Goal: Information Seeking & Learning: Learn about a topic

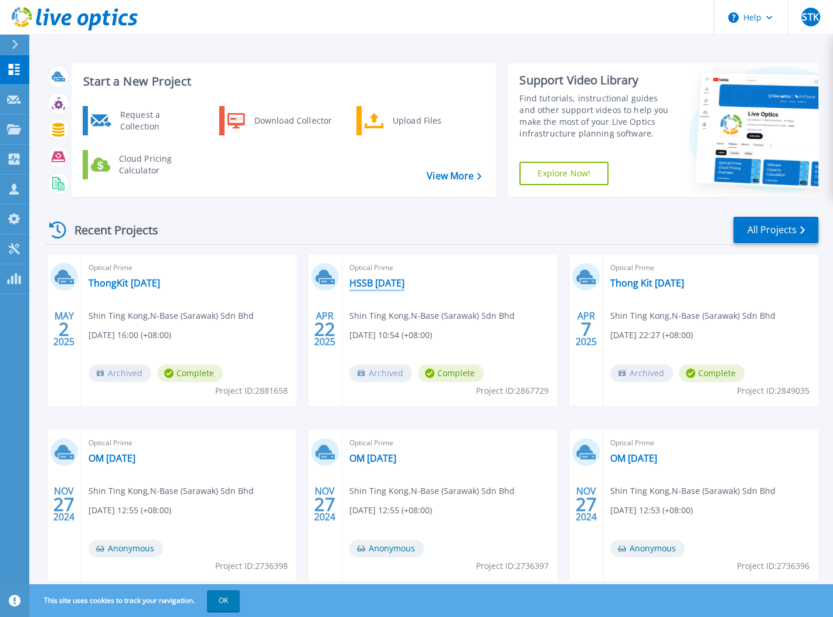
click at [380, 281] on link "HSSB [DATE]" at bounding box center [376, 283] width 55 height 12
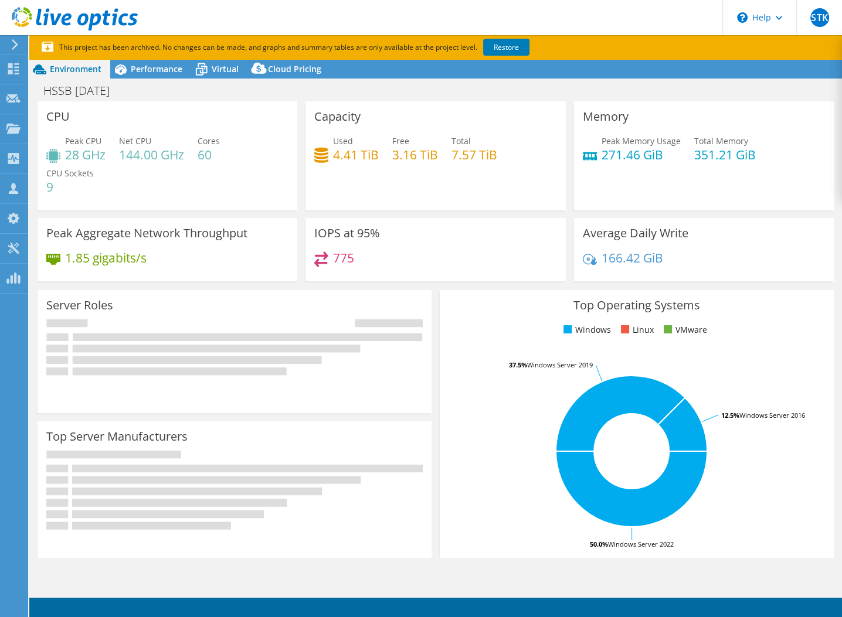
select select "[GEOGRAPHIC_DATA]"
select select "MYR"
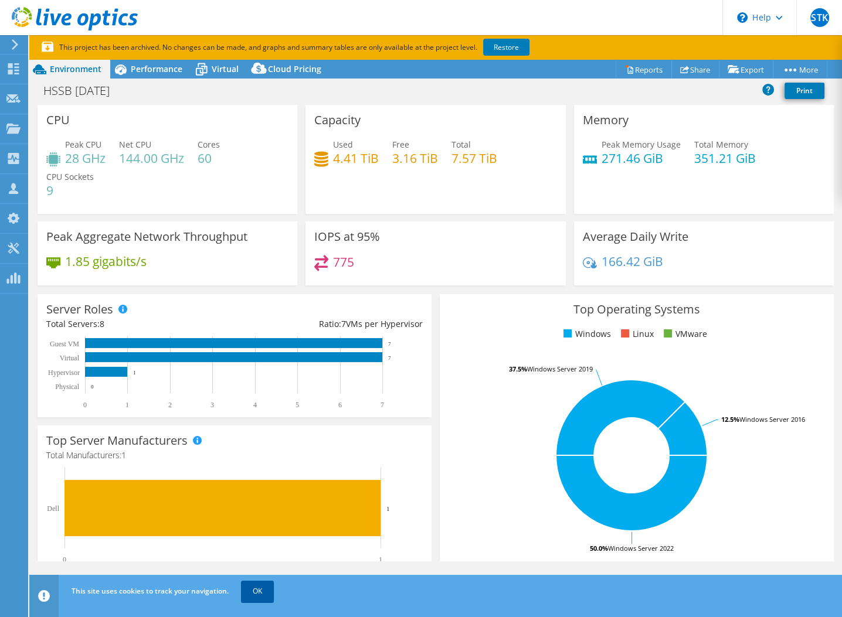
click at [264, 593] on link "OK" at bounding box center [257, 591] width 33 height 21
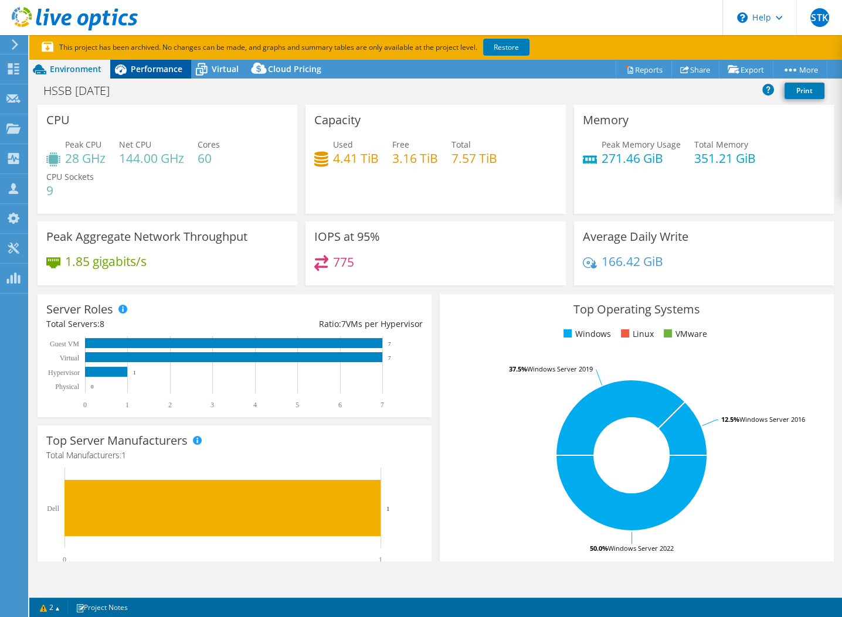
click at [168, 68] on span "Performance" at bounding box center [157, 68] width 52 height 11
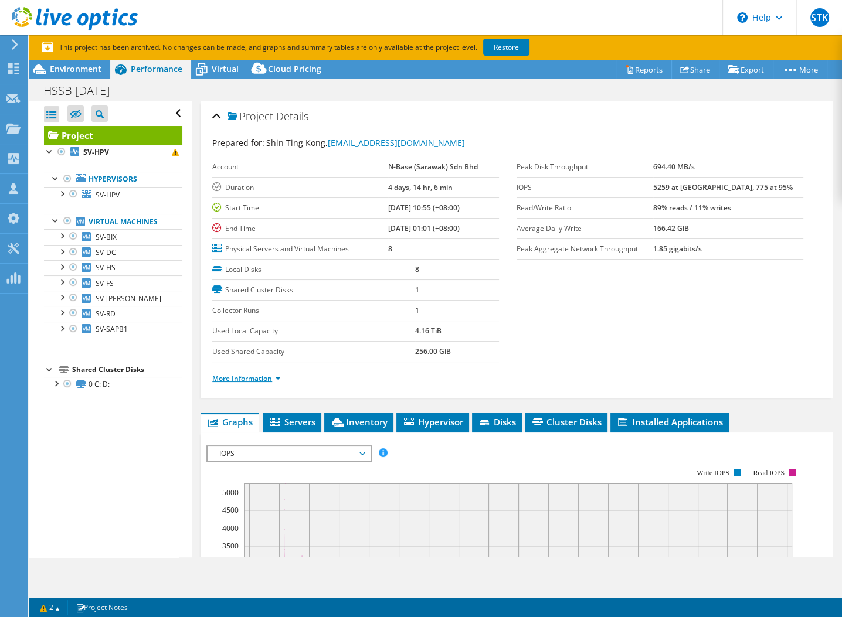
click at [258, 377] on link "More Information" at bounding box center [246, 378] width 69 height 10
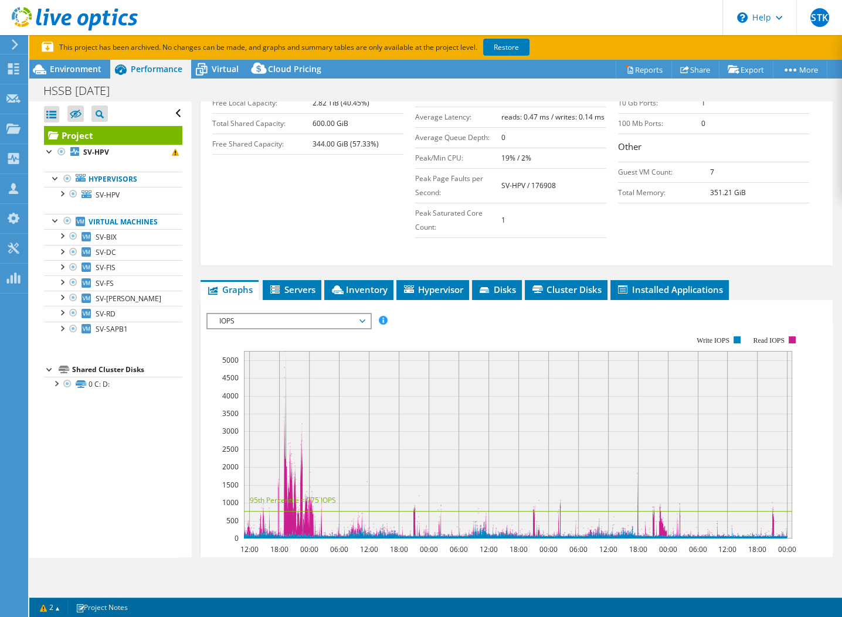
scroll to position [352, 0]
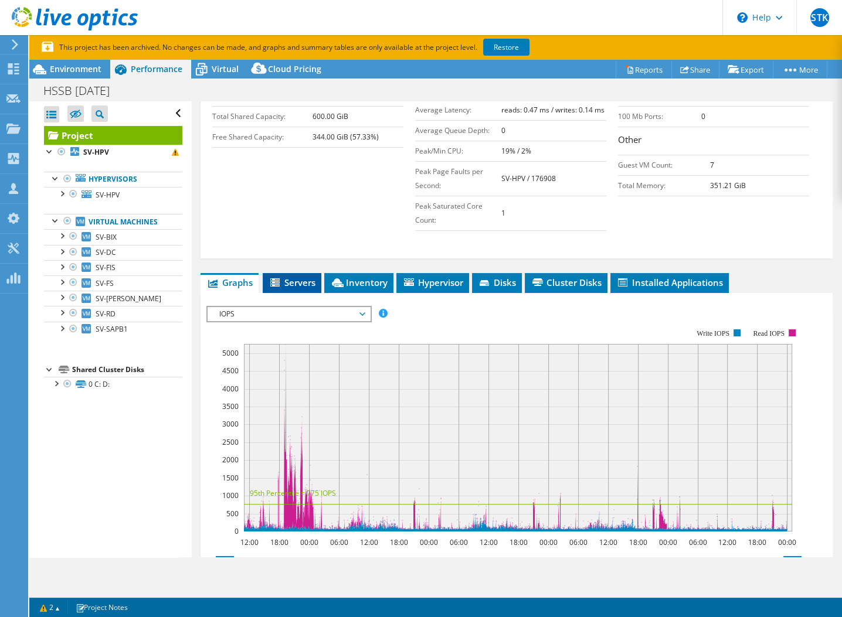
click at [281, 278] on icon at bounding box center [276, 283] width 12 height 10
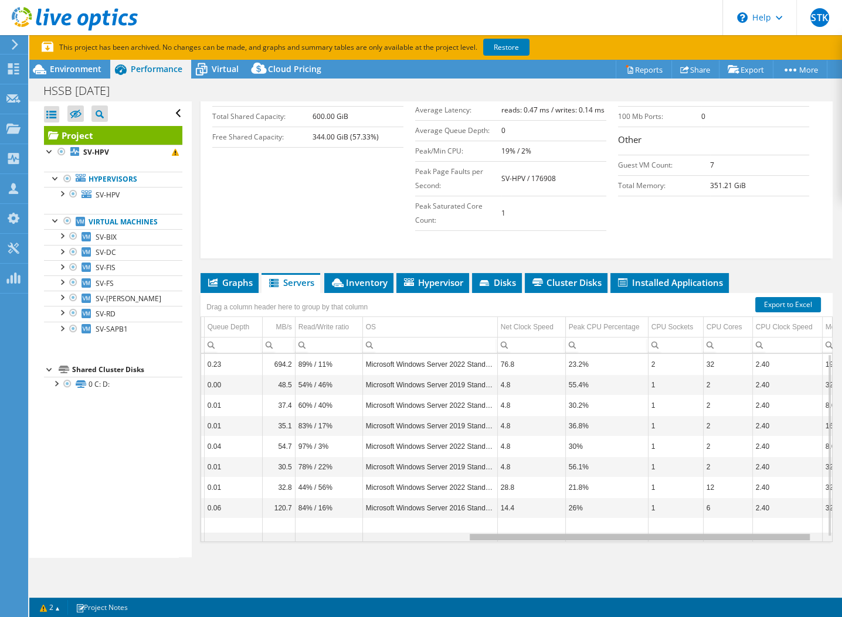
scroll to position [0, 0]
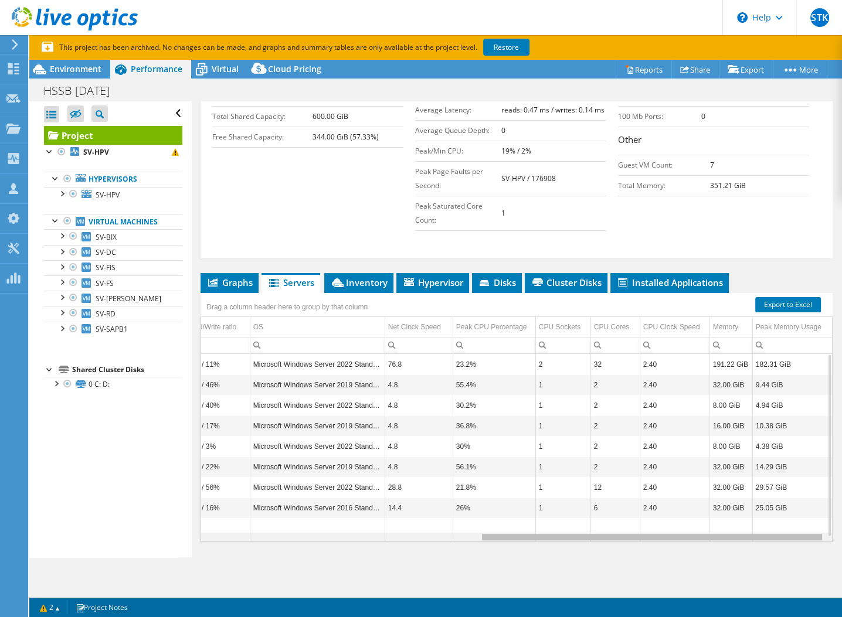
drag, startPoint x: 535, startPoint y: 536, endPoint x: 856, endPoint y: 511, distance: 321.6
click at [841, 511] on html "STK Channel Partner Shin Ting Kong [EMAIL_ADDRESS][DOMAIN_NAME] N-Base (Sarawak…" at bounding box center [421, 308] width 842 height 617
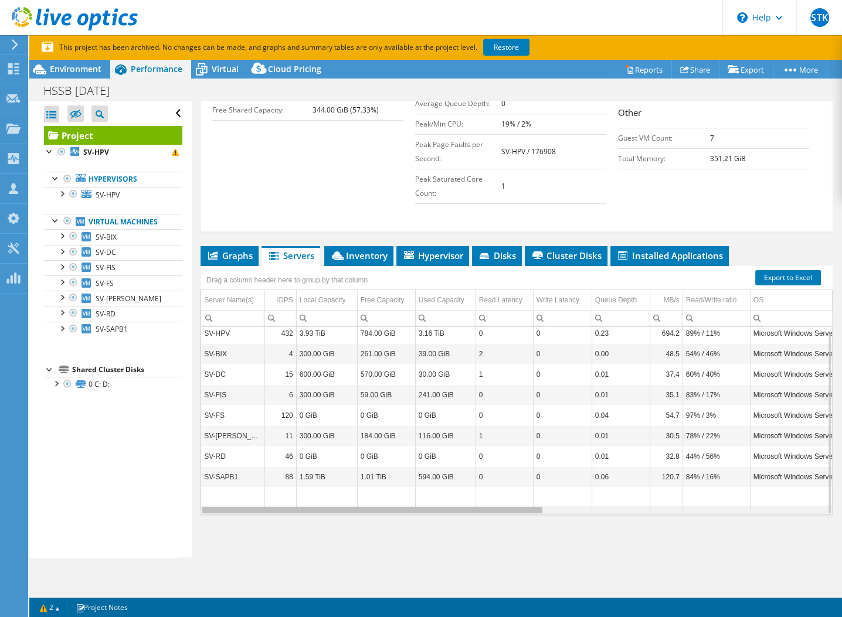
drag, startPoint x: 517, startPoint y: 510, endPoint x: 198, endPoint y: 515, distance: 318.9
click at [198, 515] on body "STK Channel Partner Shin Ting Kong [EMAIL_ADDRESS][DOMAIN_NAME] N-Base (Sarawak…" at bounding box center [421, 308] width 842 height 617
click at [356, 251] on span "Inventory" at bounding box center [358, 256] width 57 height 12
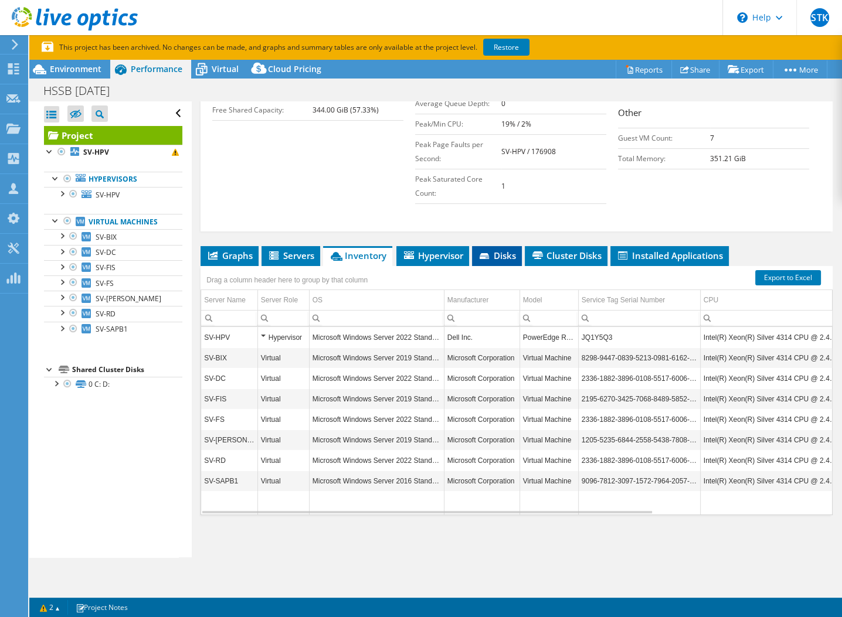
click at [491, 256] on icon at bounding box center [485, 257] width 12 height 8
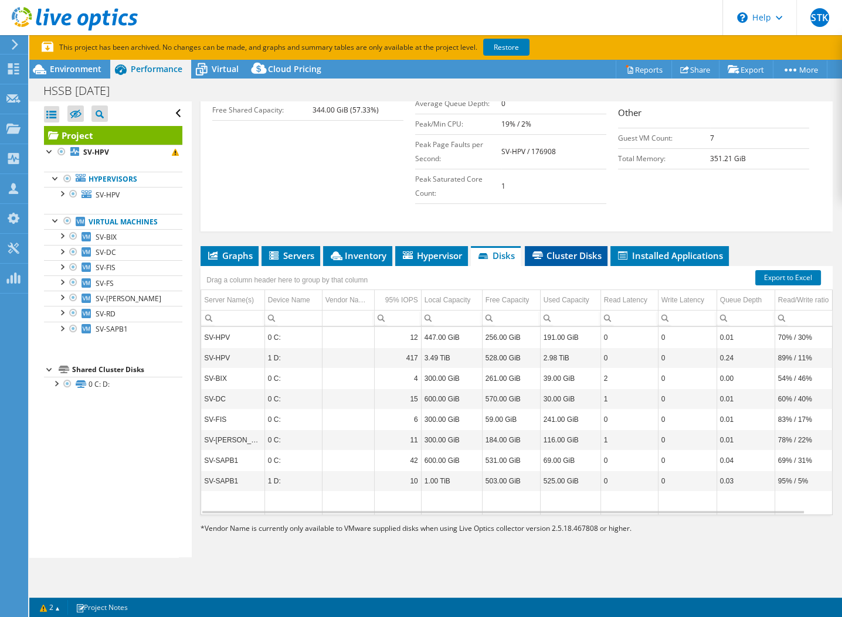
click at [584, 257] on span "Cluster Disks" at bounding box center [565, 256] width 71 height 12
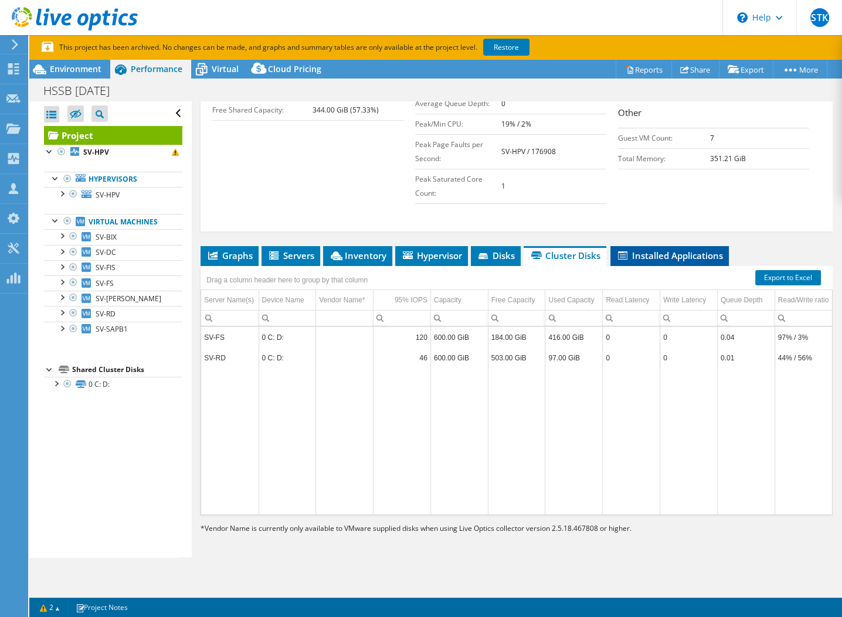
click at [657, 254] on span "Installed Applications" at bounding box center [669, 256] width 107 height 12
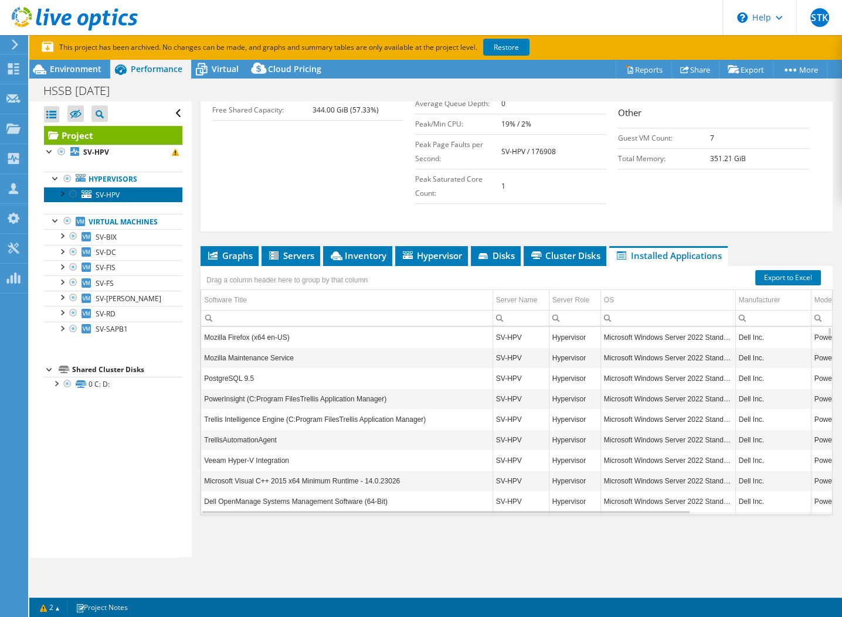
click at [101, 194] on span "SV-HPV" at bounding box center [108, 195] width 24 height 10
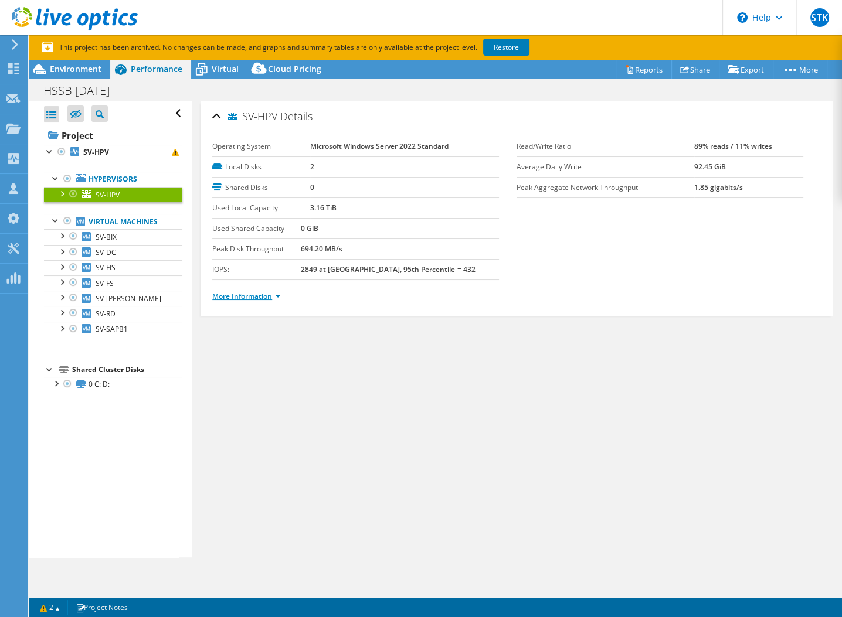
click at [225, 294] on link "More Information" at bounding box center [246, 296] width 69 height 10
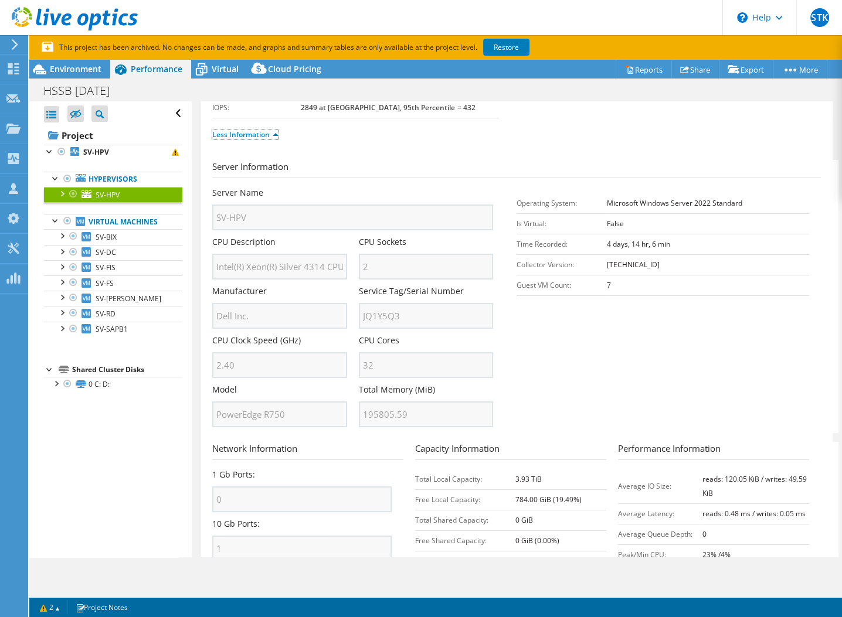
scroll to position [220, 0]
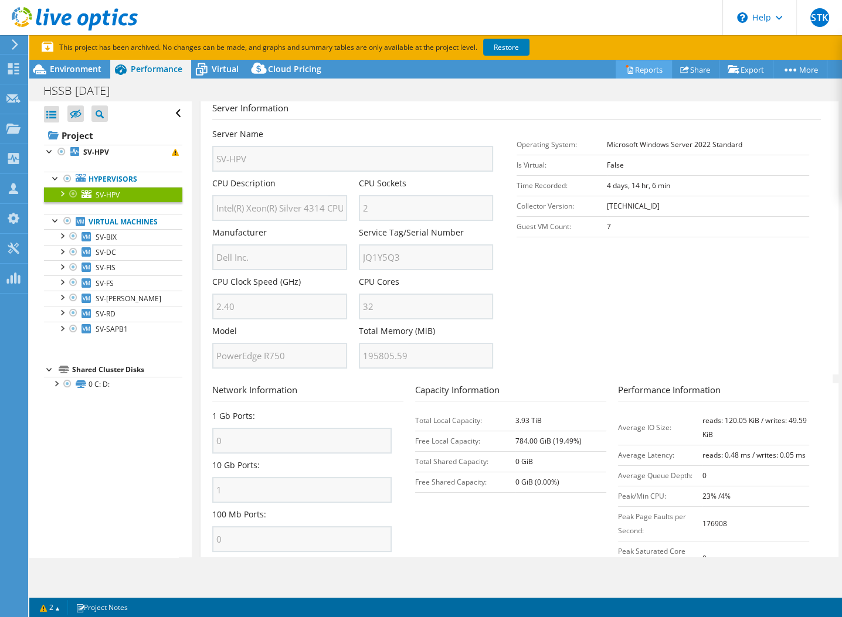
click at [636, 70] on link "Reports" at bounding box center [643, 69] width 56 height 18
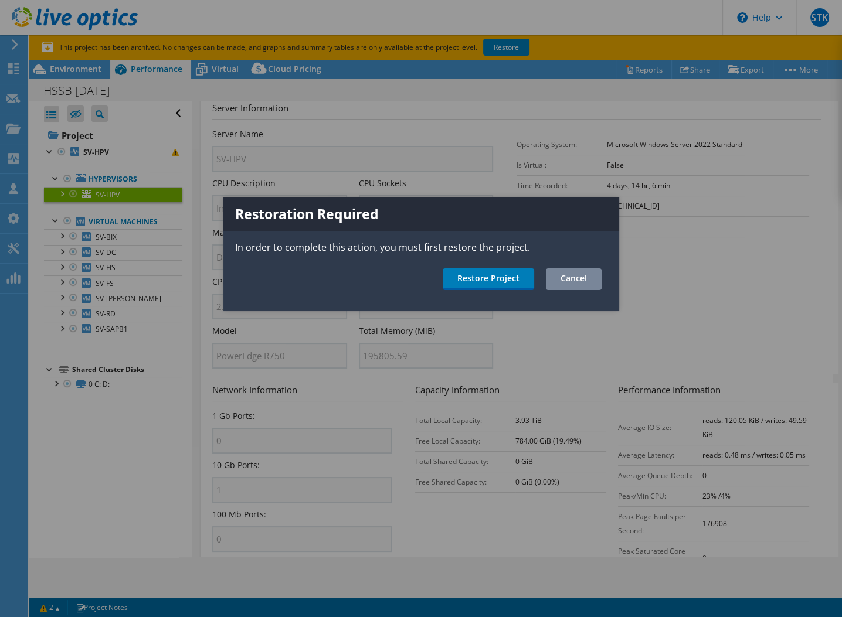
click at [568, 281] on link "Cancel" at bounding box center [574, 279] width 56 height 22
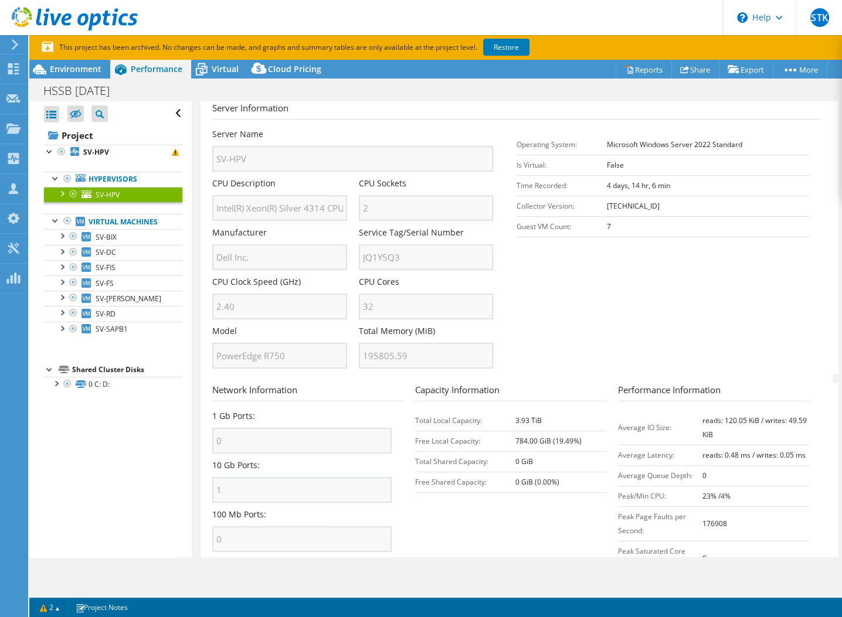
click at [61, 193] on div at bounding box center [62, 193] width 12 height 12
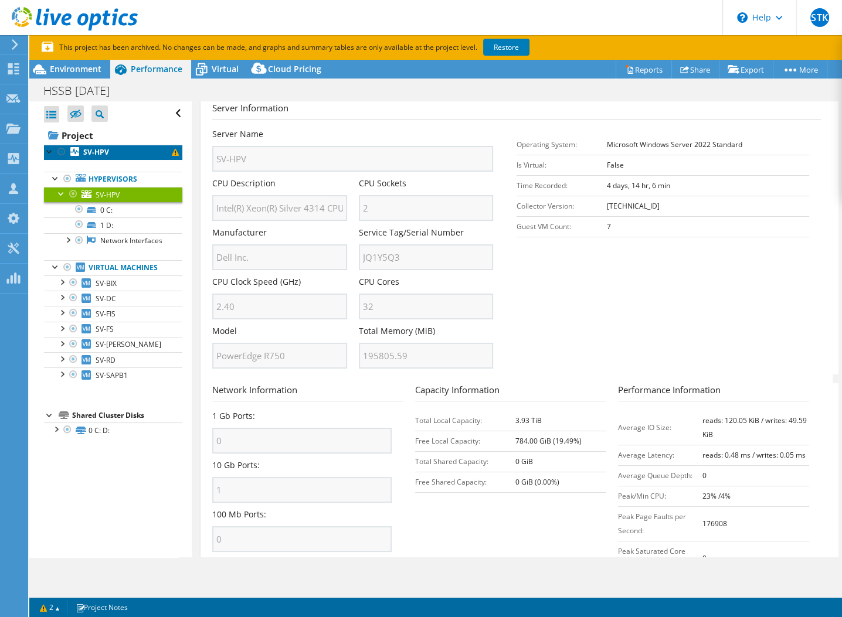
click at [109, 152] on link "SV-HPV" at bounding box center [113, 152] width 138 height 15
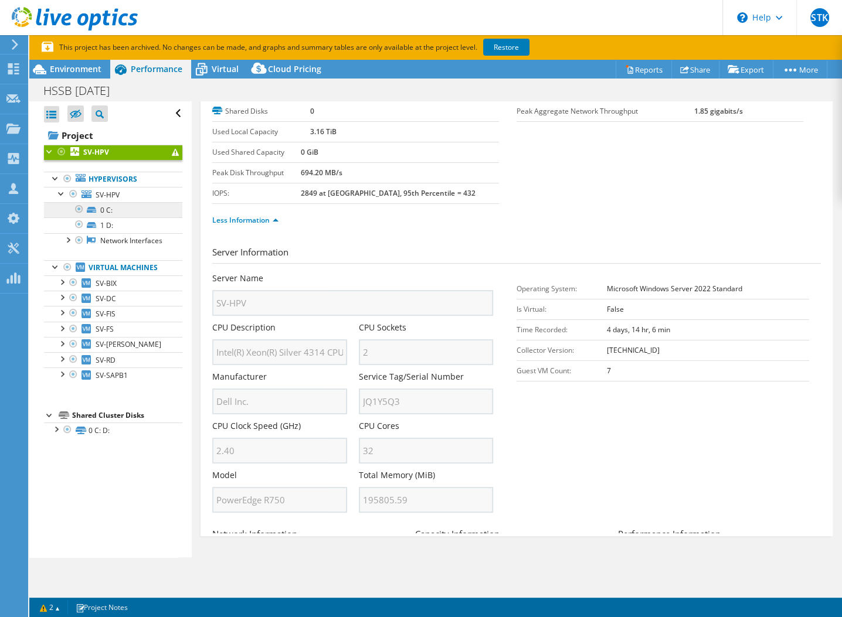
scroll to position [0, 0]
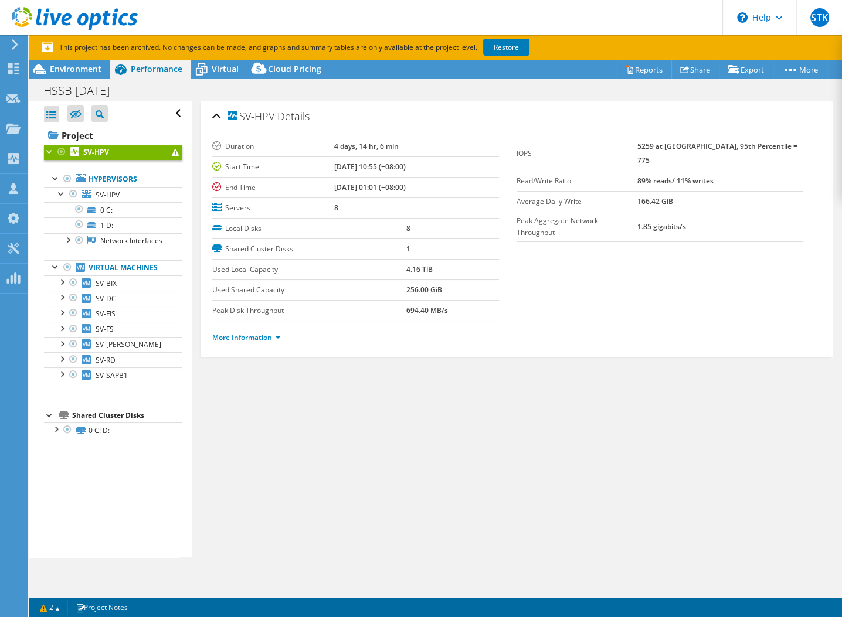
click at [226, 300] on td "Peak Disk Throughput" at bounding box center [308, 310] width 193 height 21
click at [275, 338] on link "More Information" at bounding box center [246, 337] width 69 height 10
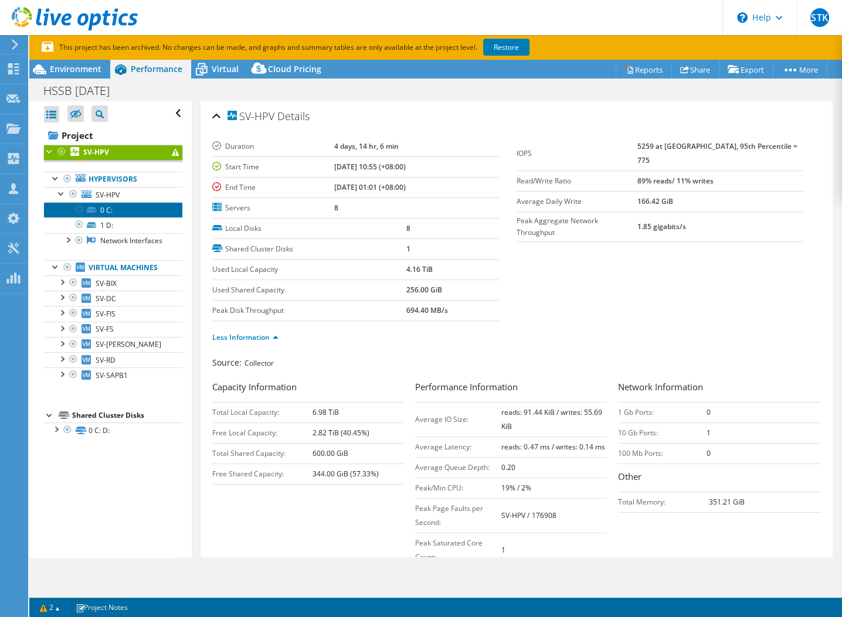
drag, startPoint x: 114, startPoint y: 207, endPoint x: 114, endPoint y: 214, distance: 6.4
click at [114, 207] on link "0 C:" at bounding box center [113, 209] width 138 height 15
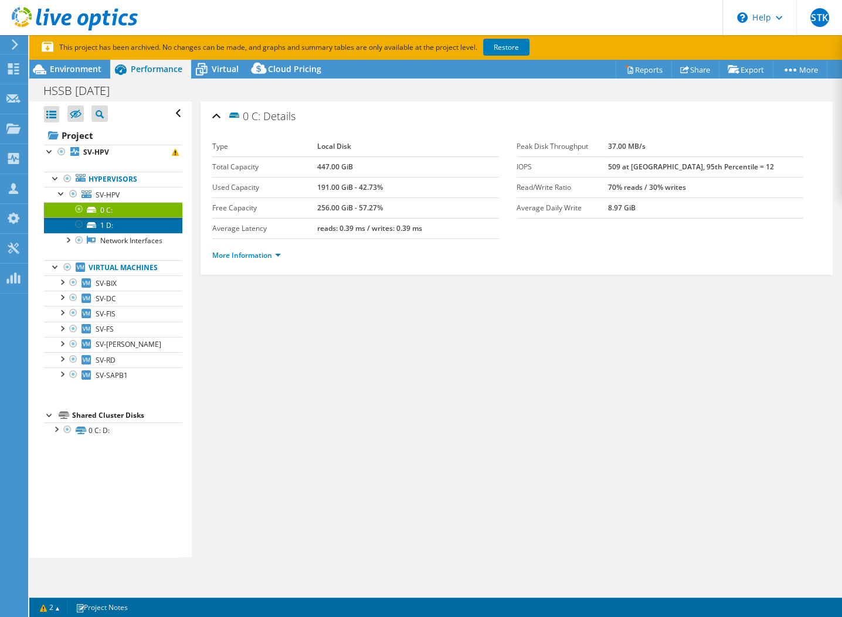
click at [115, 227] on link "1 D:" at bounding box center [113, 224] width 138 height 15
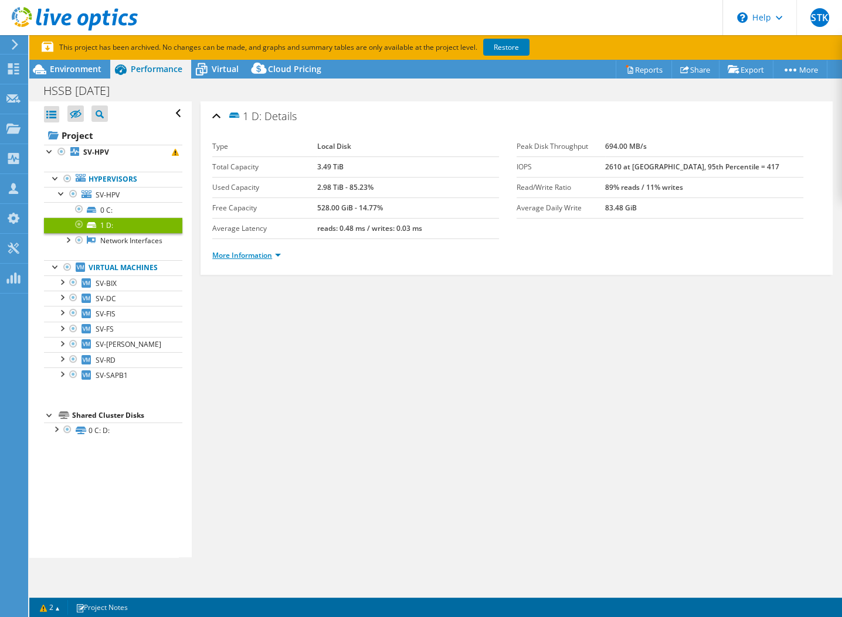
click at [278, 257] on link "More Information" at bounding box center [246, 255] width 69 height 10
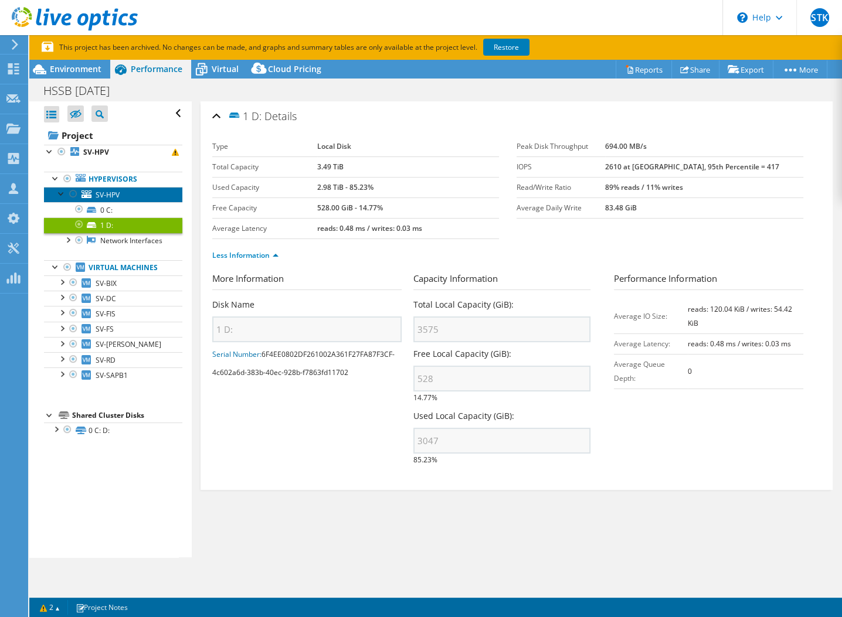
click at [111, 193] on span "SV-HPV" at bounding box center [108, 195] width 24 height 10
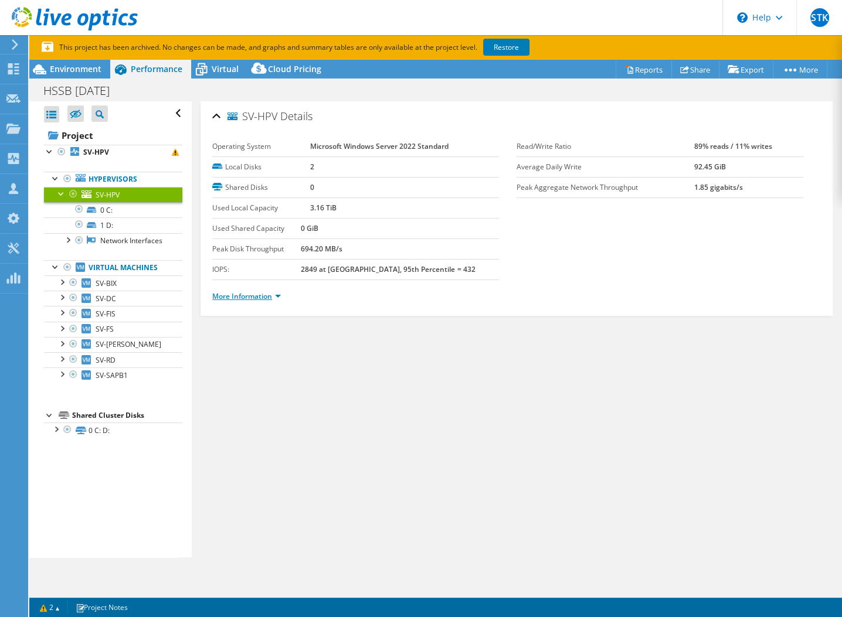
click at [257, 294] on link "More Information" at bounding box center [246, 296] width 69 height 10
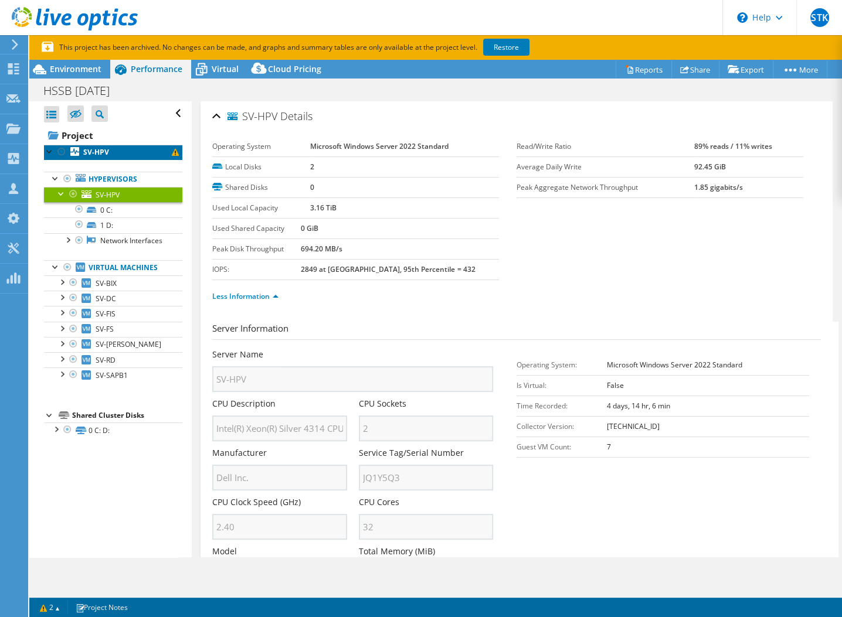
click at [87, 154] on b "SV-HPV" at bounding box center [96, 152] width 26 height 10
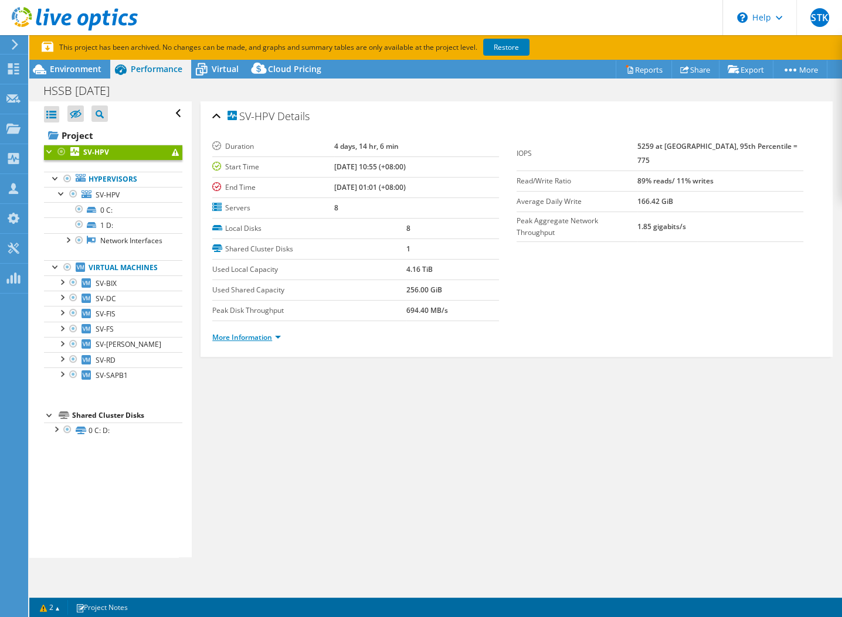
click at [251, 335] on link "More Information" at bounding box center [246, 337] width 69 height 10
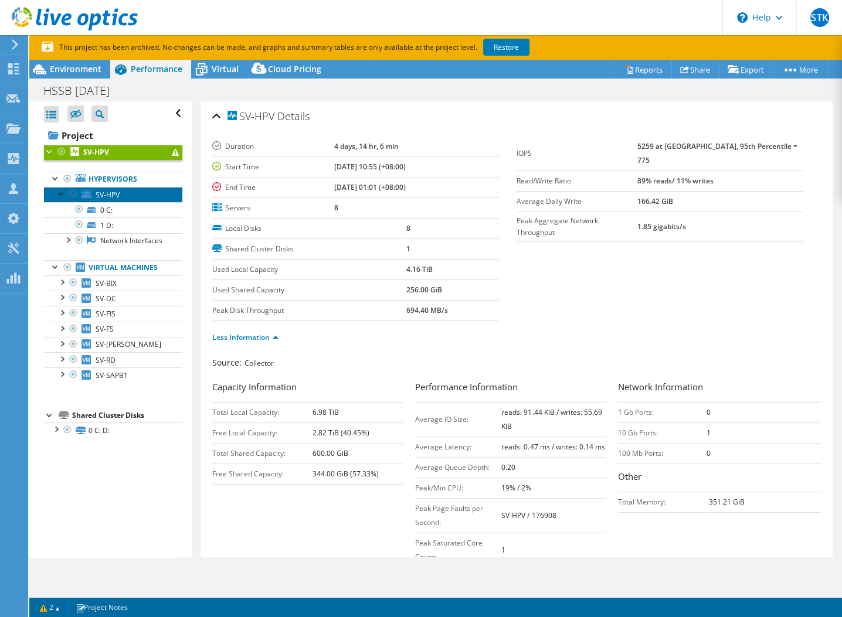
click at [111, 196] on span "SV-HPV" at bounding box center [108, 195] width 24 height 10
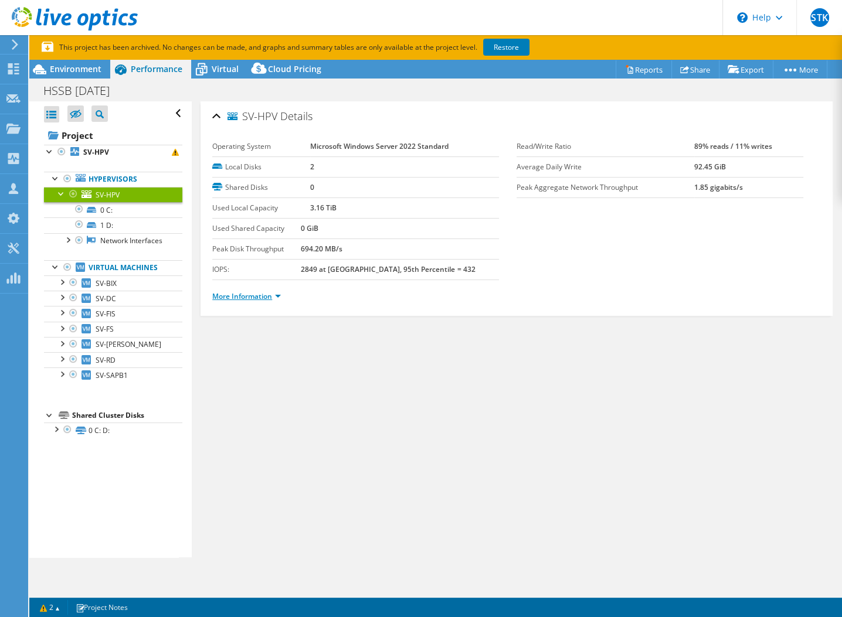
click at [272, 295] on link "More Information" at bounding box center [246, 296] width 69 height 10
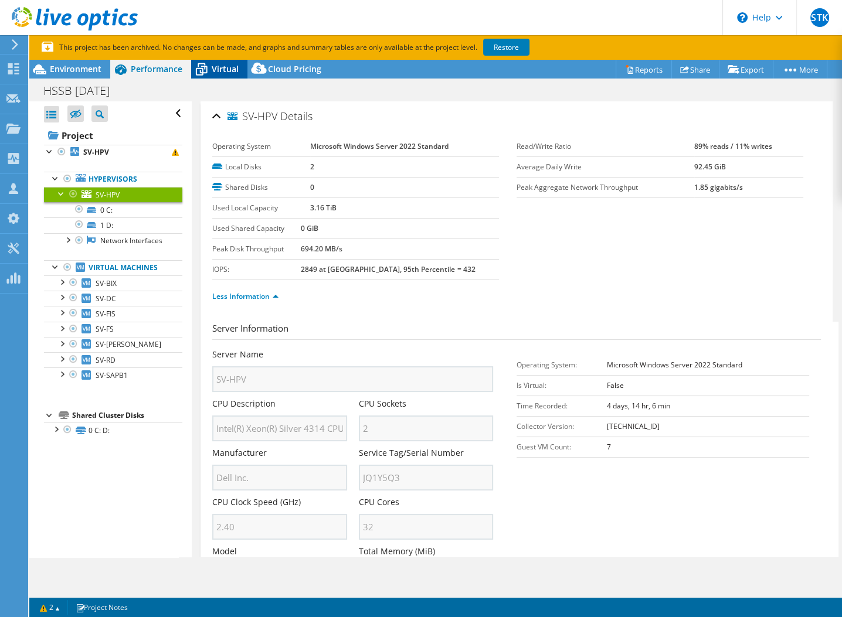
click at [213, 71] on span "Virtual" at bounding box center [225, 68] width 27 height 11
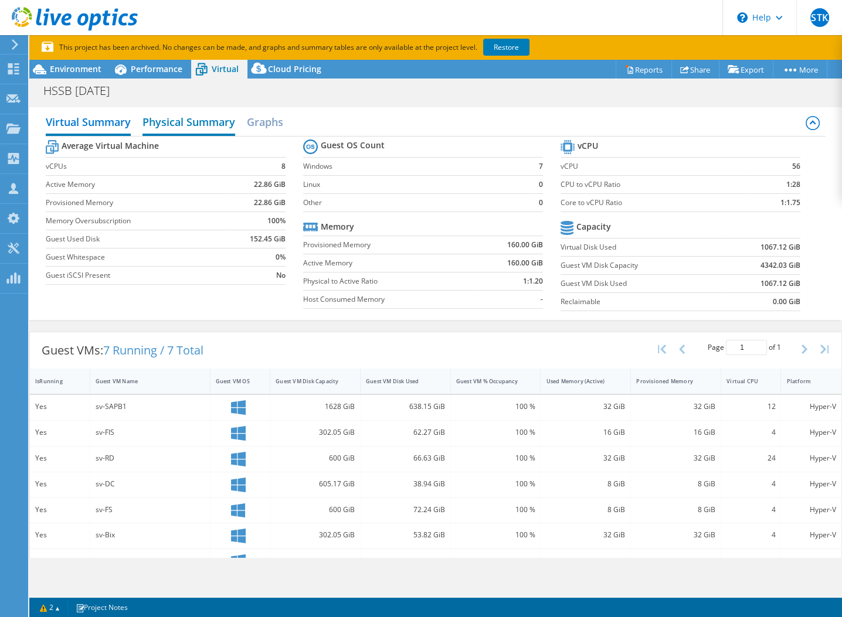
click at [220, 120] on h2 "Physical Summary" at bounding box center [188, 123] width 93 height 26
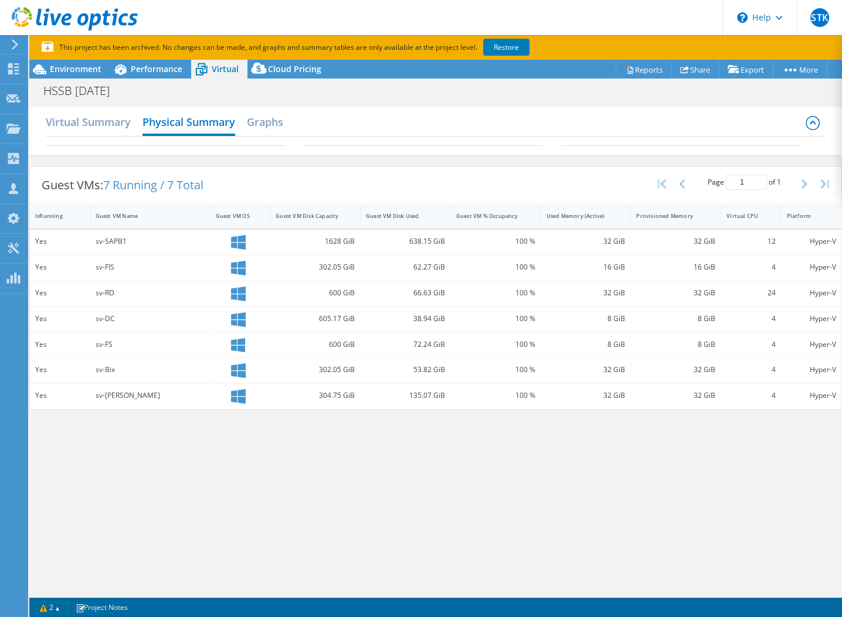
click at [295, 114] on div "Virtual Summary Physical Summary Graphs" at bounding box center [436, 123] width 780 height 26
click at [273, 118] on h2 "Graphs" at bounding box center [265, 123] width 36 height 26
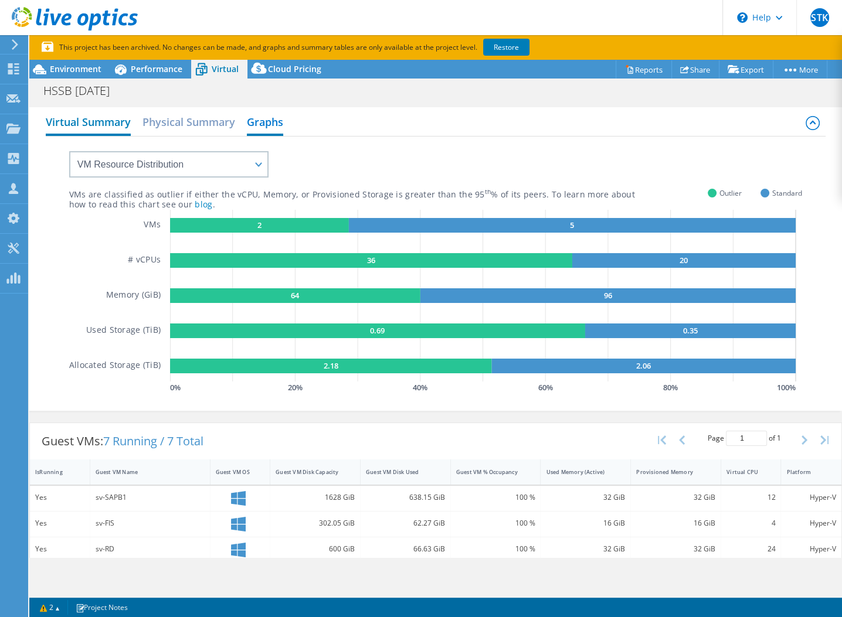
click at [109, 128] on h2 "Virtual Summary" at bounding box center [88, 123] width 85 height 26
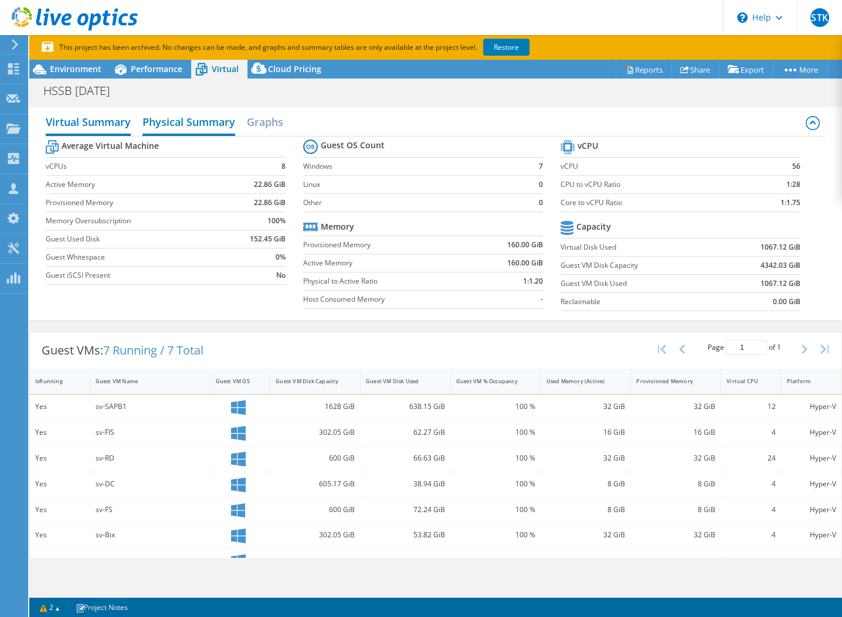
click at [192, 121] on h2 "Physical Summary" at bounding box center [188, 123] width 93 height 26
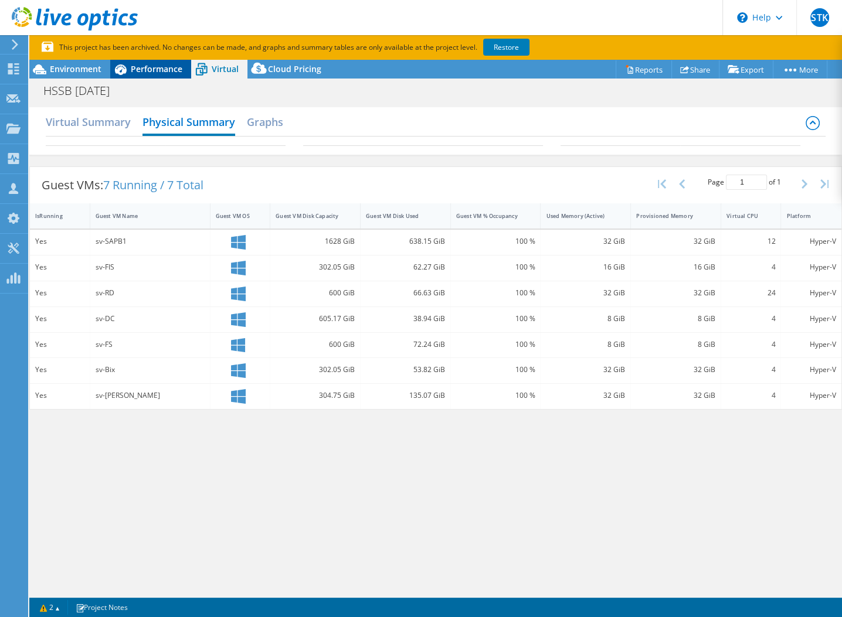
click at [162, 66] on span "Performance" at bounding box center [157, 68] width 52 height 11
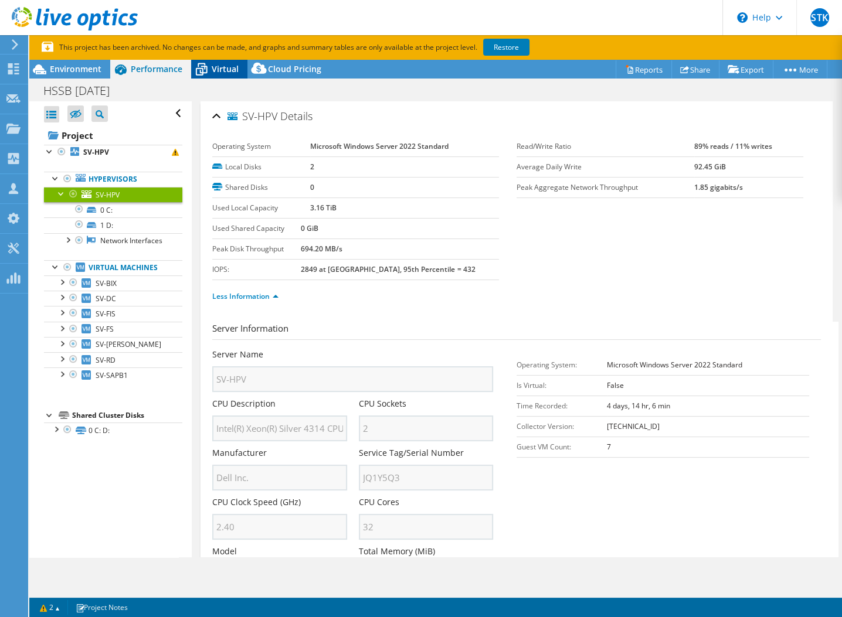
click at [218, 68] on span "Virtual" at bounding box center [225, 68] width 27 height 11
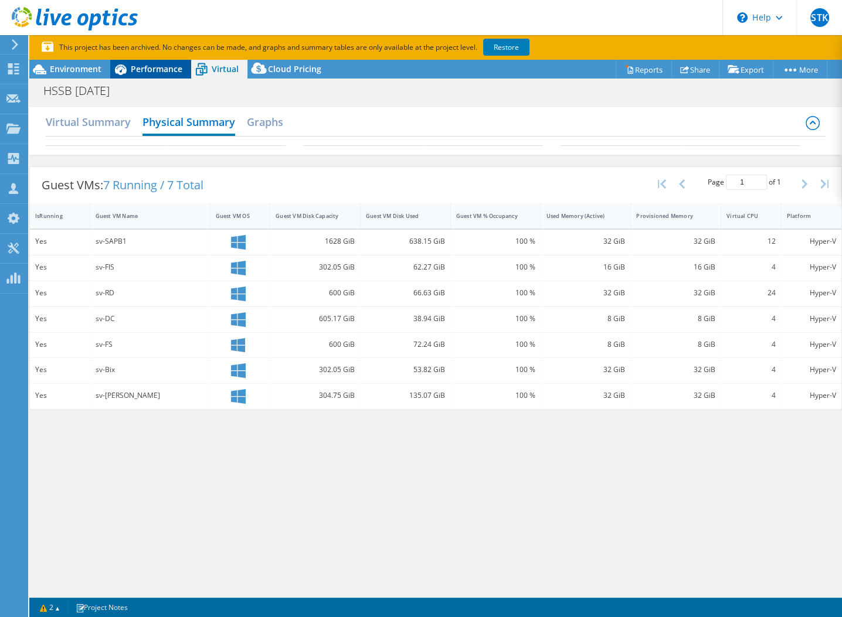
click at [164, 66] on span "Performance" at bounding box center [157, 68] width 52 height 11
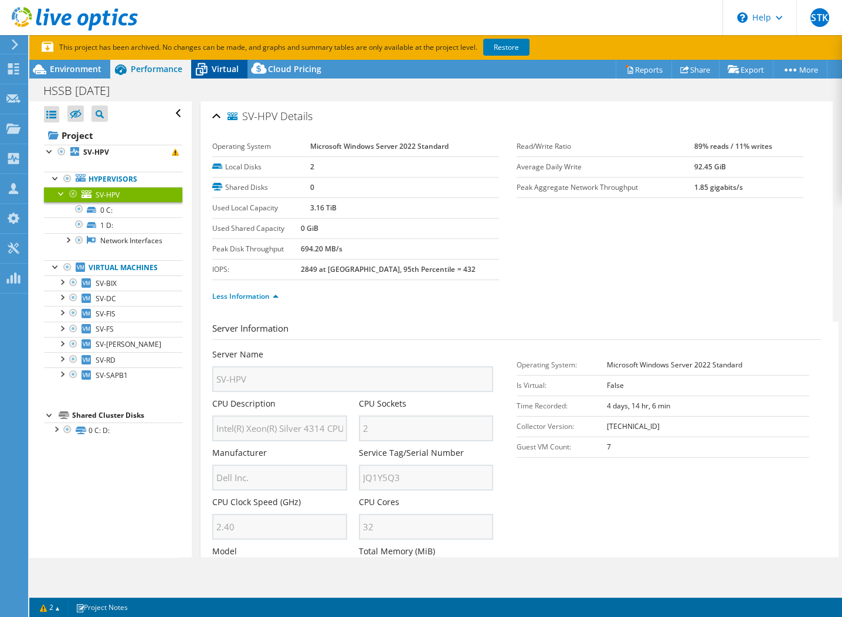
click at [214, 73] on span "Virtual" at bounding box center [225, 68] width 27 height 11
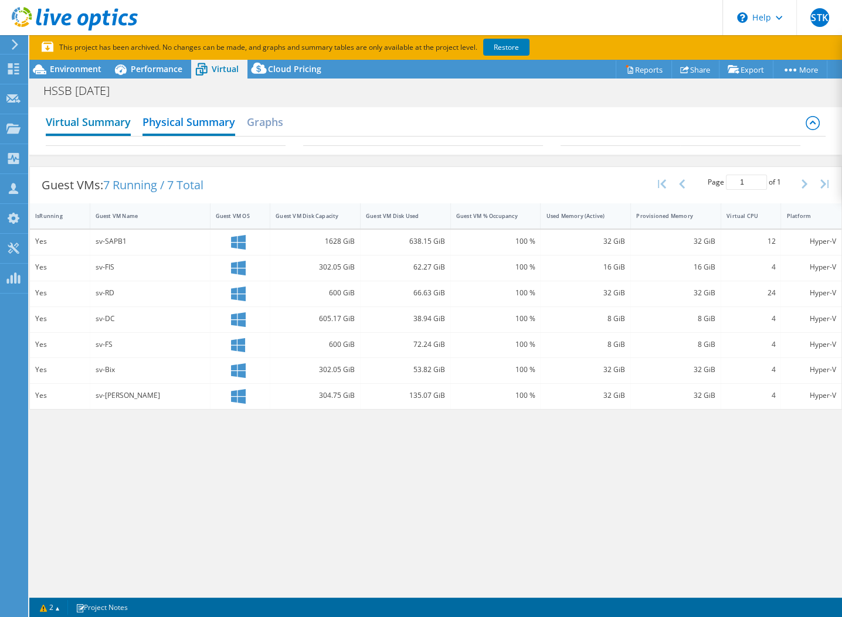
click at [100, 117] on h2 "Virtual Summary" at bounding box center [88, 123] width 85 height 26
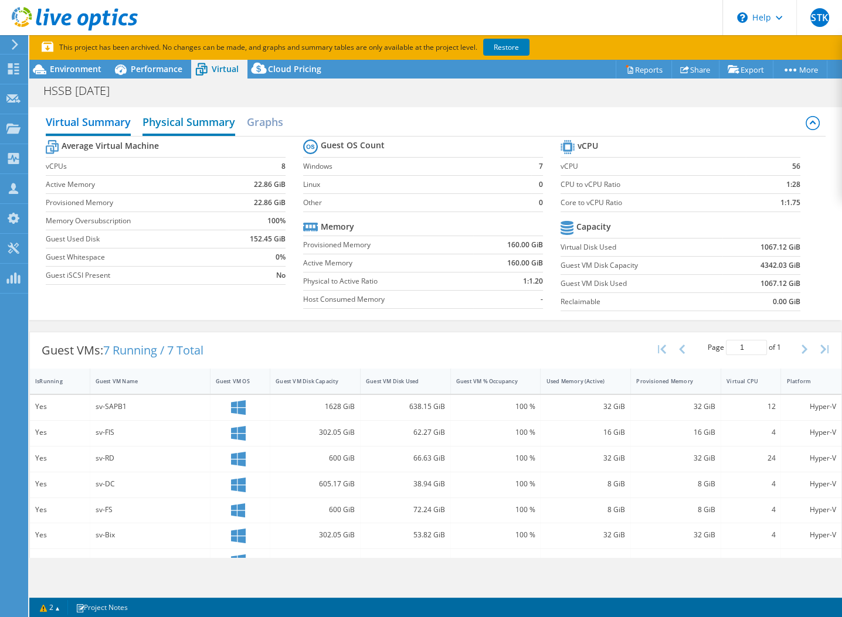
click at [182, 120] on h2 "Physical Summary" at bounding box center [188, 123] width 93 height 26
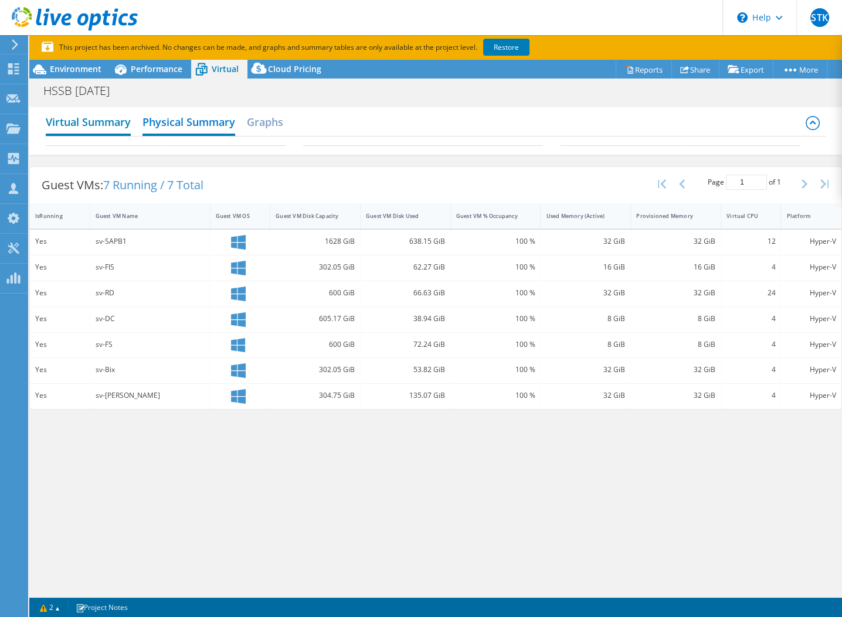
click at [117, 131] on h2 "Virtual Summary" at bounding box center [88, 123] width 85 height 26
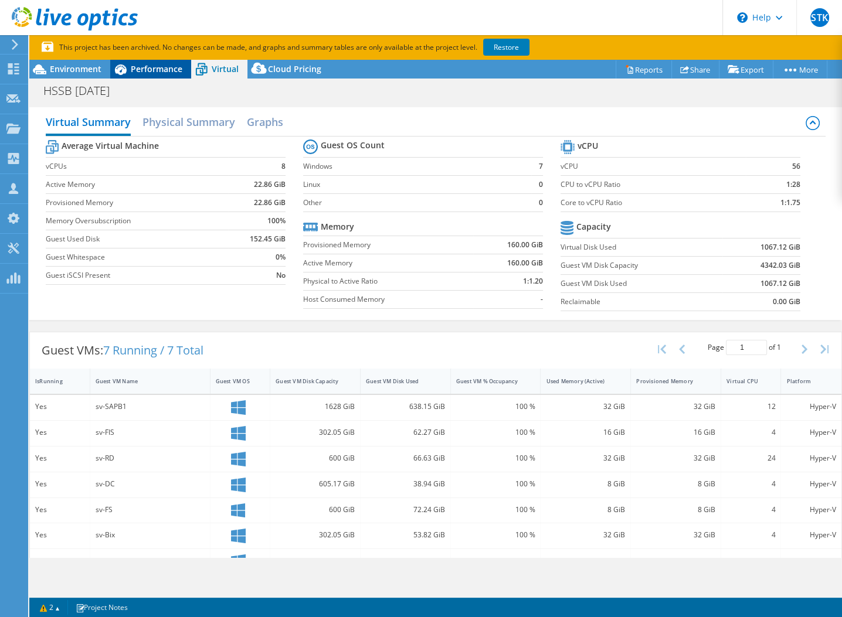
click at [143, 72] on span "Performance" at bounding box center [157, 68] width 52 height 11
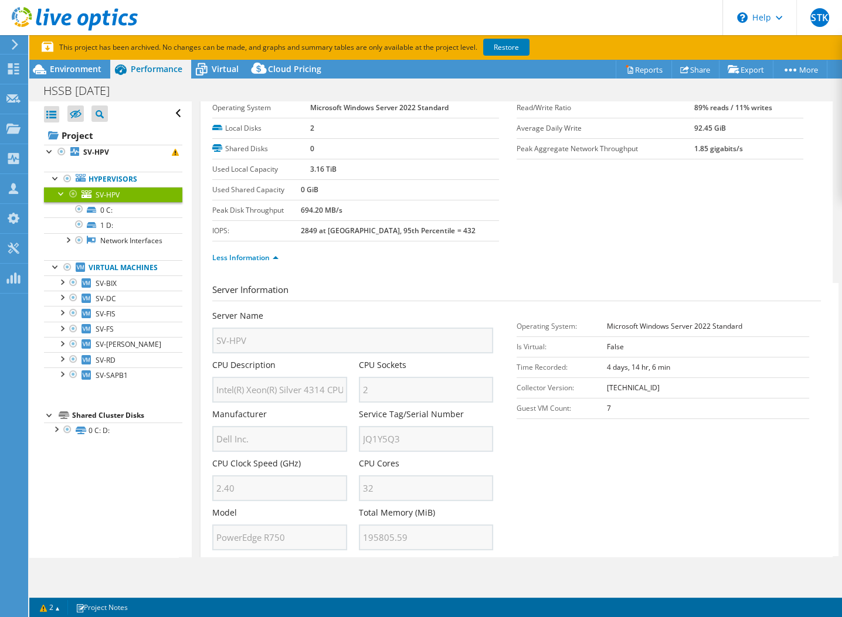
scroll to position [59, 0]
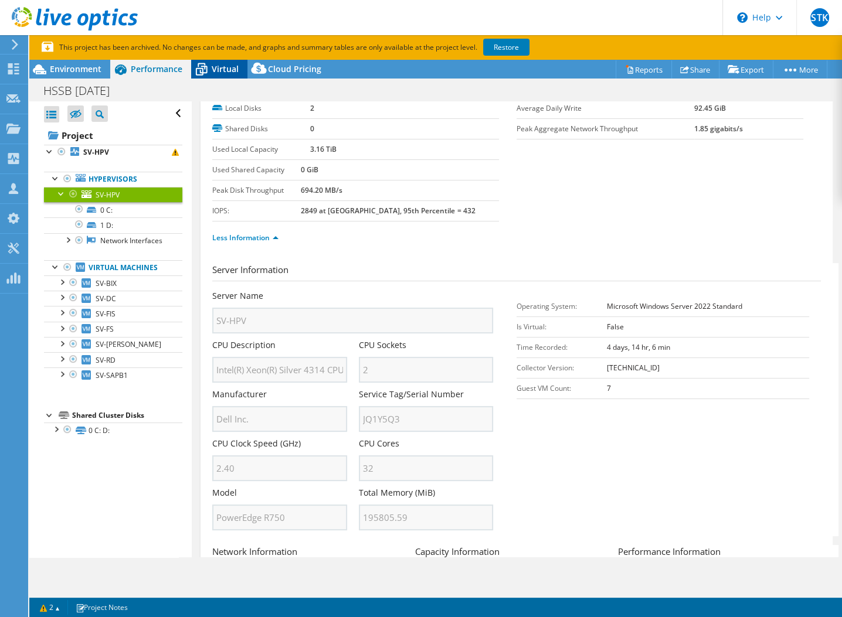
click at [224, 66] on span "Virtual" at bounding box center [225, 68] width 27 height 11
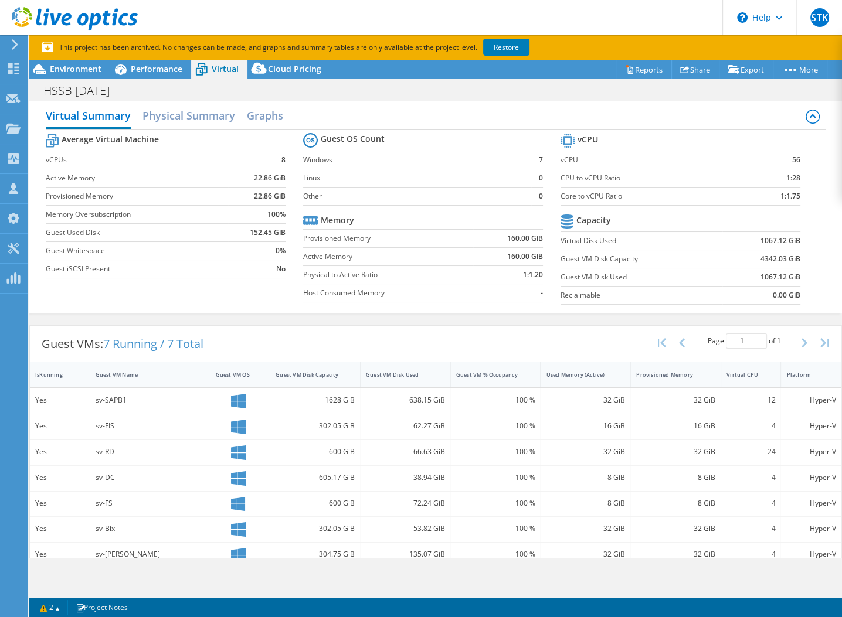
scroll to position [0, 0]
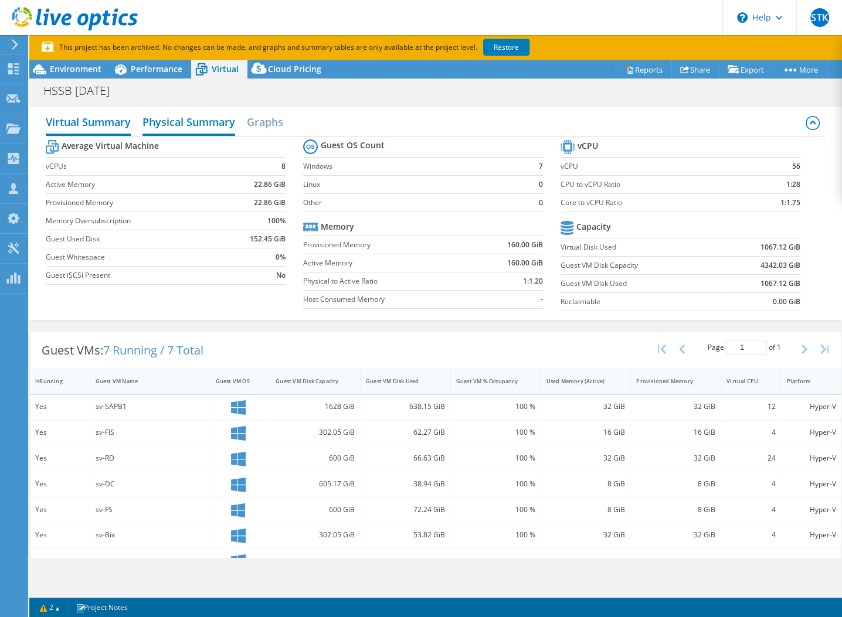
click at [195, 122] on h2 "Physical Summary" at bounding box center [188, 123] width 93 height 26
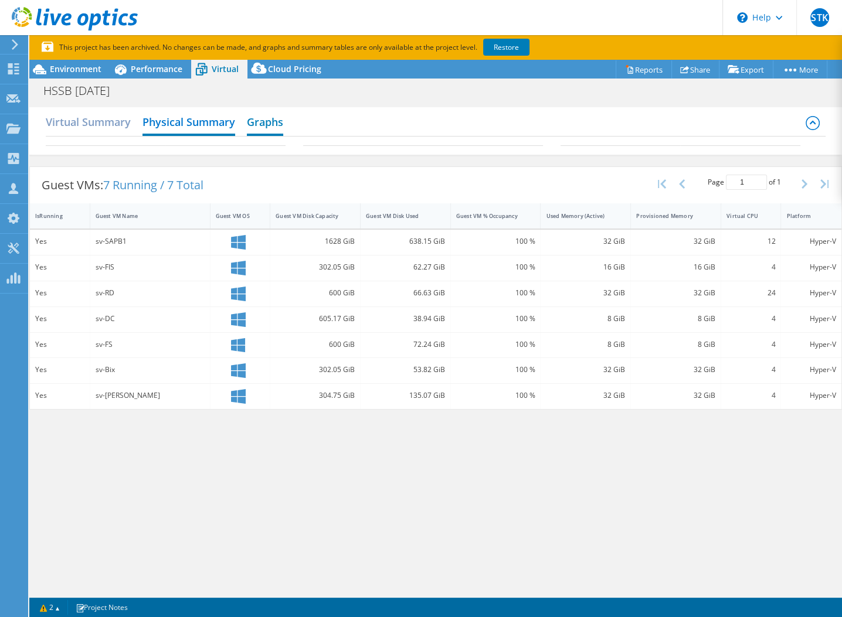
click at [263, 120] on h2 "Graphs" at bounding box center [265, 123] width 36 height 26
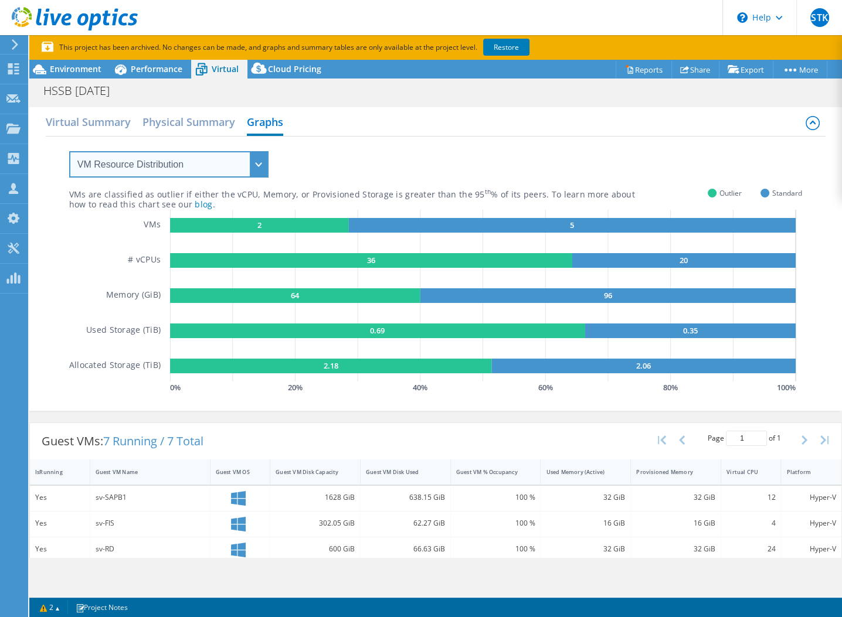
click at [251, 159] on select "VM Resource Distribution Provisioning Contrast Over Provisioning" at bounding box center [168, 164] width 199 height 26
click at [69, 151] on select "VM Resource Distribution Provisioning Contrast Over Provisioning" at bounding box center [168, 164] width 199 height 26
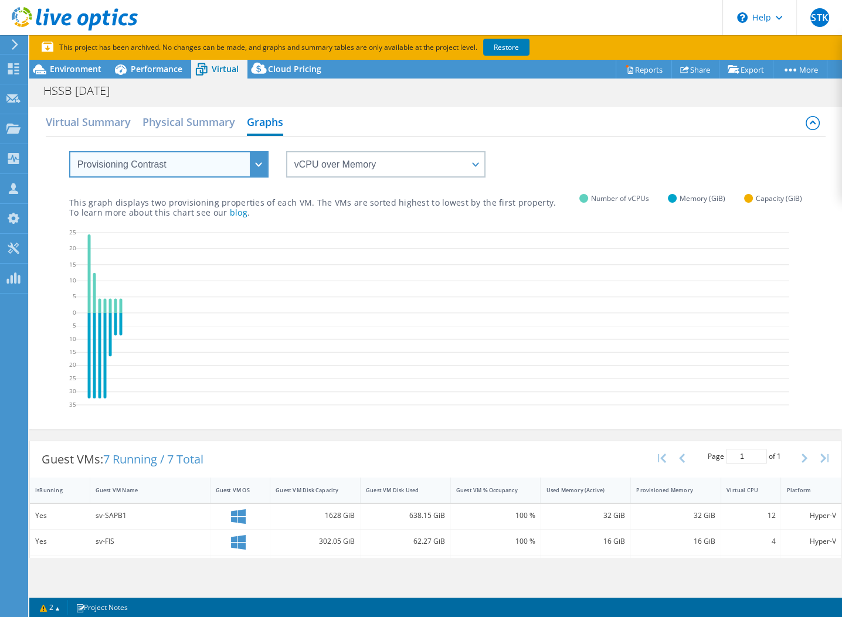
click at [258, 169] on select "VM Resource Distribution Provisioning Contrast Over Provisioning" at bounding box center [168, 164] width 199 height 26
select select "Over Provisioning"
click at [69, 151] on select "VM Resource Distribution Provisioning Contrast Over Provisioning" at bounding box center [168, 164] width 199 height 26
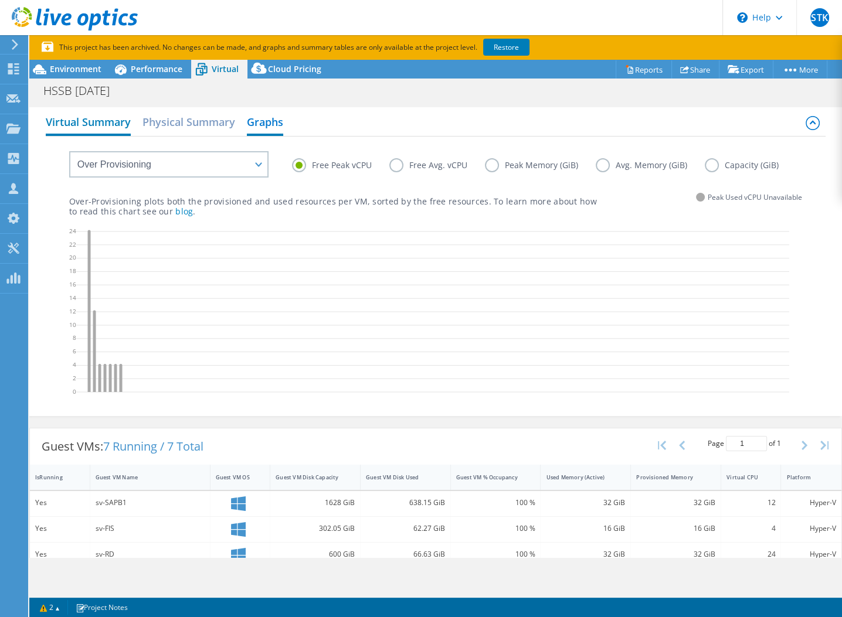
click at [86, 127] on h2 "Virtual Summary" at bounding box center [88, 123] width 85 height 26
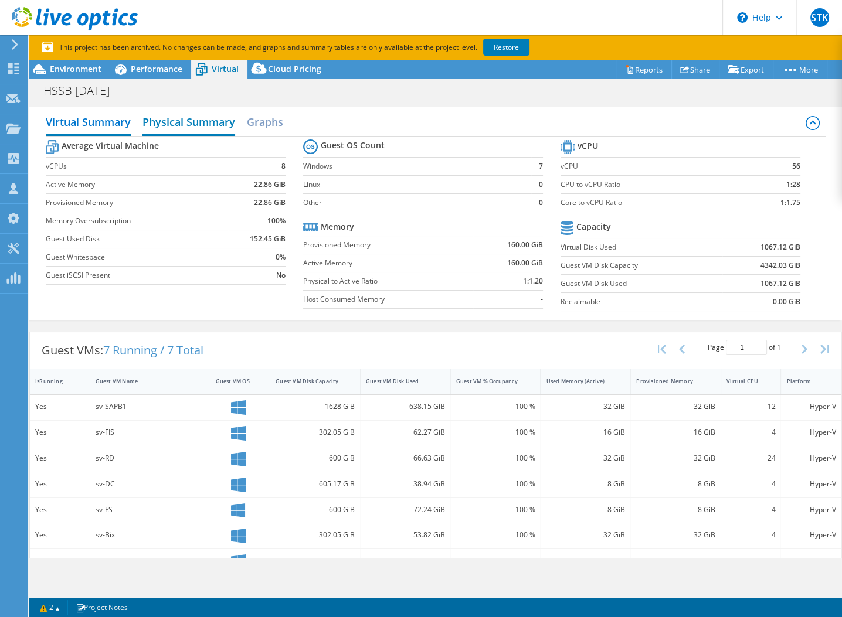
click at [210, 116] on h2 "Physical Summary" at bounding box center [188, 123] width 93 height 26
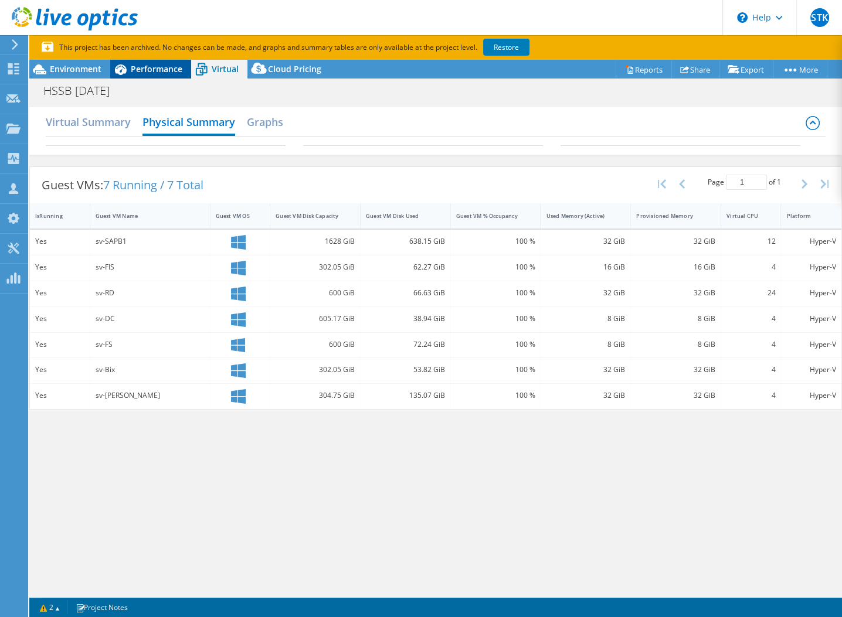
click at [159, 64] on span "Performance" at bounding box center [157, 68] width 52 height 11
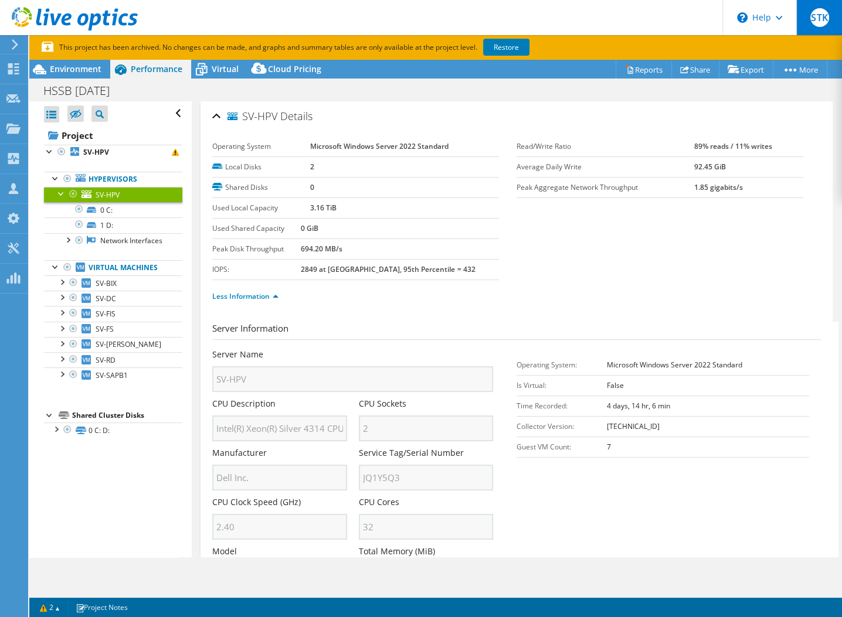
click at [818, 12] on span "STK" at bounding box center [819, 17] width 19 height 19
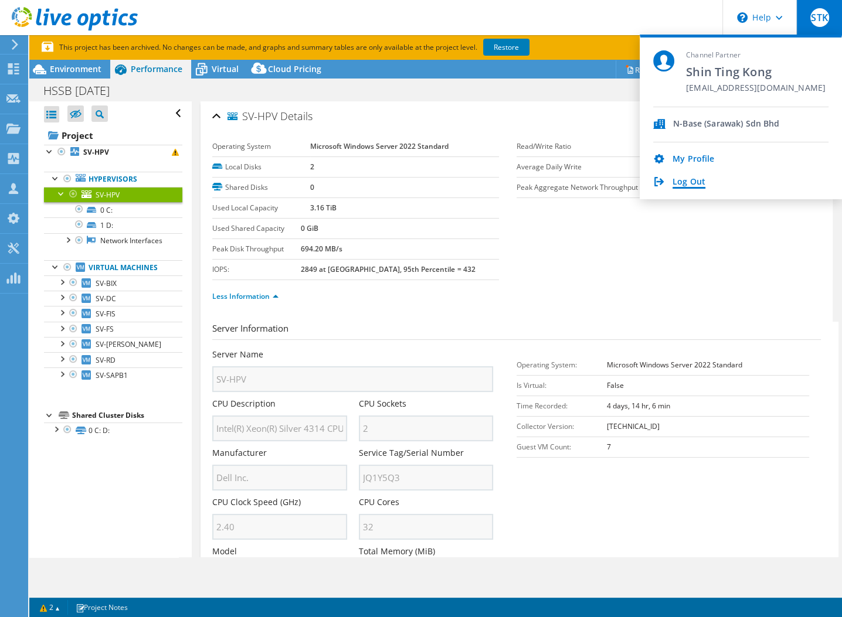
click at [696, 180] on link "Log Out" at bounding box center [688, 182] width 33 height 11
